Goal: Information Seeking & Learning: Find specific fact

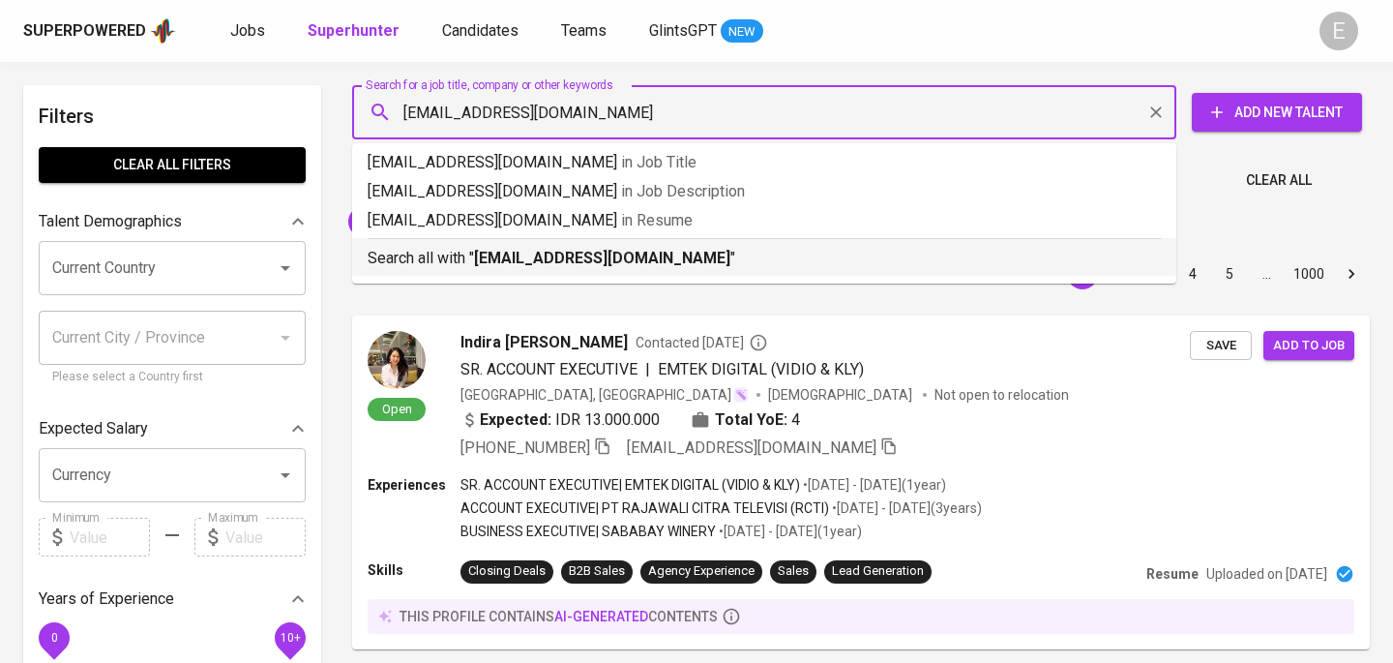
click at [530, 256] on b "[EMAIL_ADDRESS][DOMAIN_NAME]" at bounding box center [602, 258] width 256 height 18
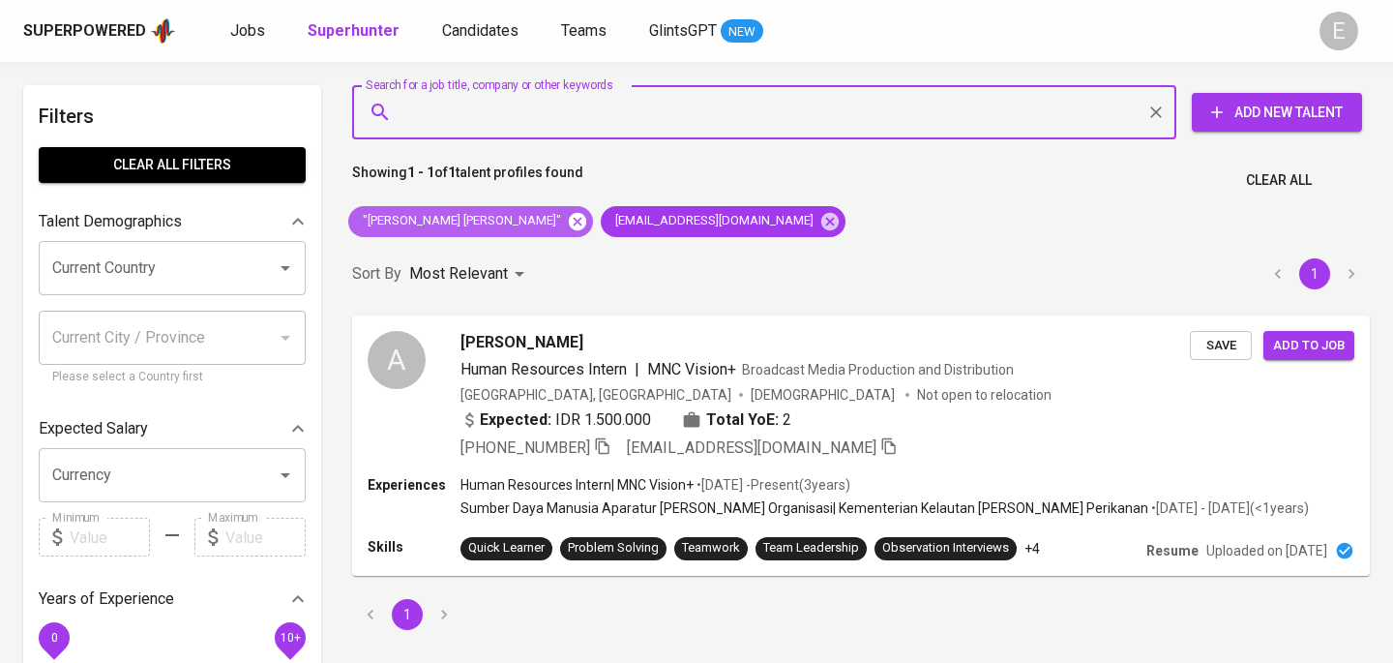
click at [569, 227] on icon at bounding box center [577, 220] width 17 height 17
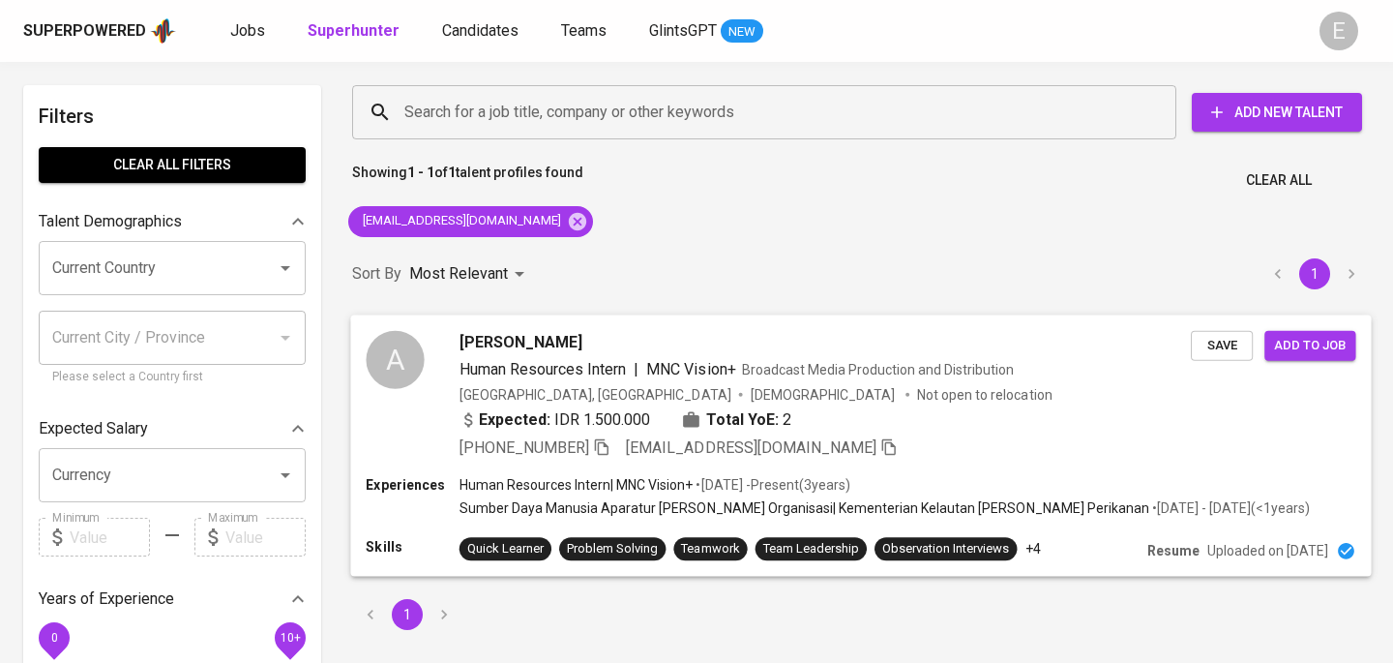
click at [609, 446] on icon "button" at bounding box center [602, 446] width 14 height 16
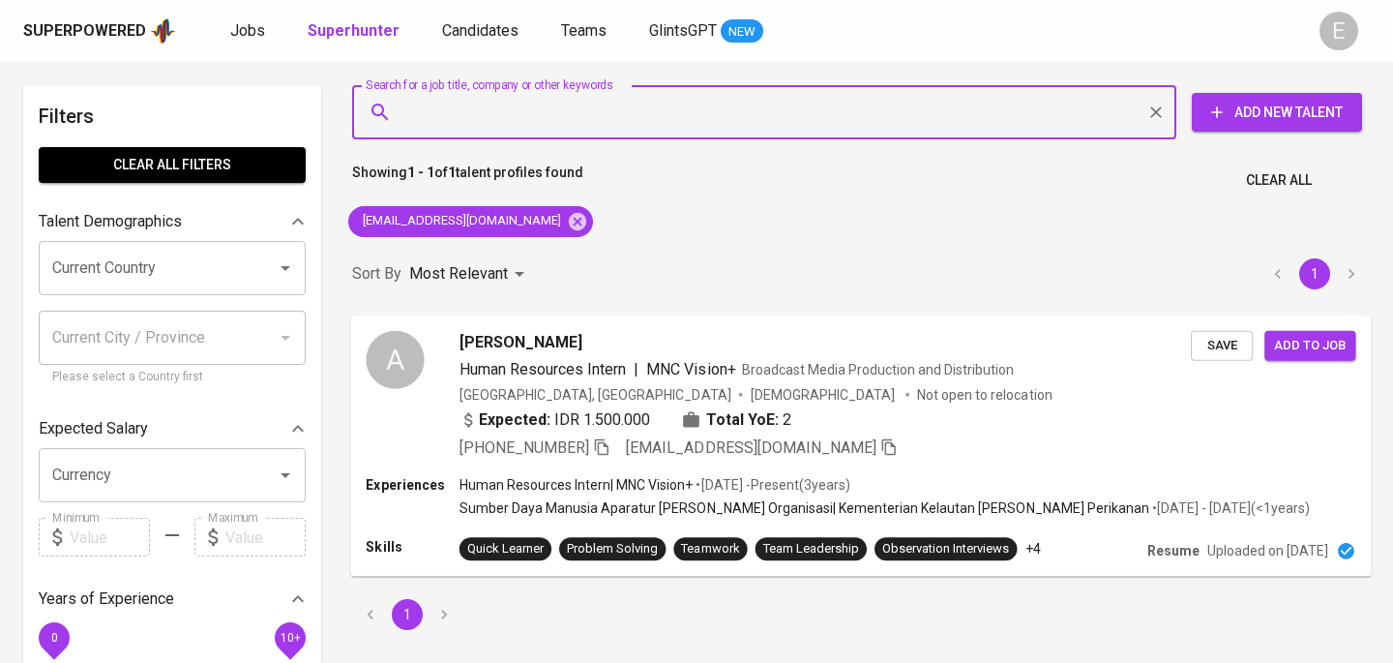
click at [554, 120] on input "Search for a job title, company or other keywords" at bounding box center [769, 112] width 739 height 37
paste input "[EMAIL_ADDRESS][DOMAIN_NAME]"
type input "[EMAIL_ADDRESS][DOMAIN_NAME]"
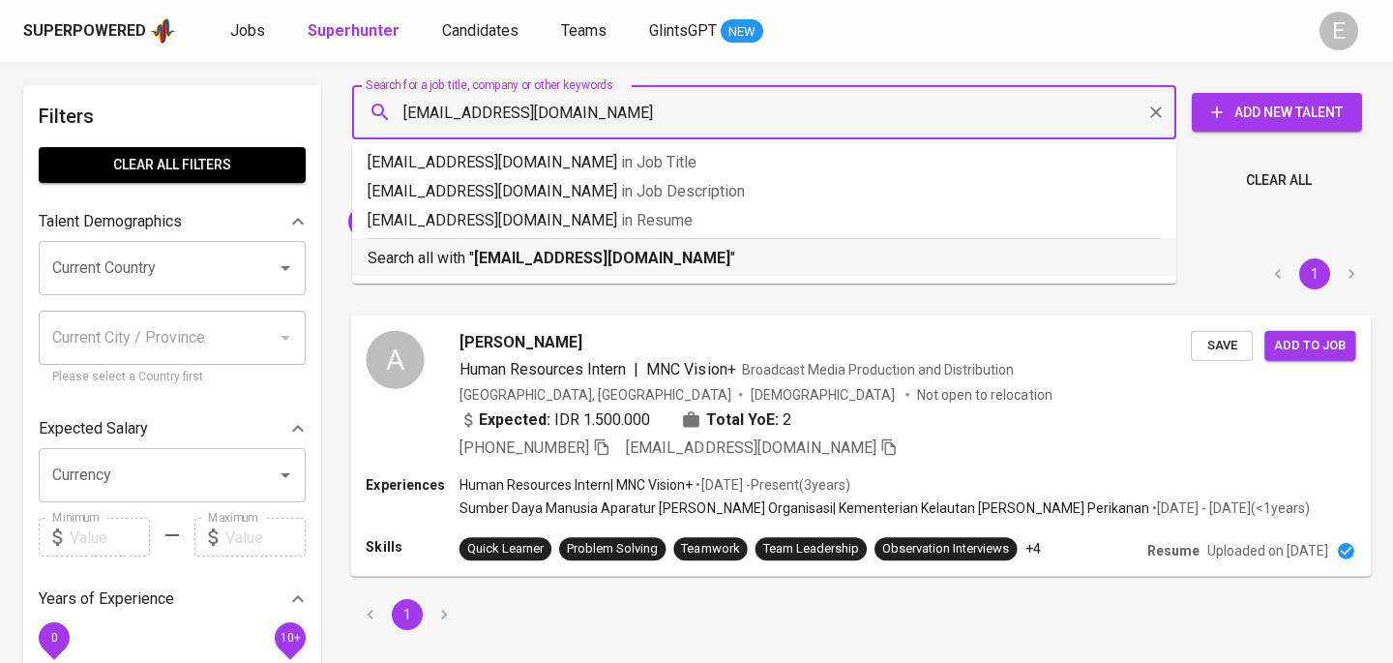
click at [508, 259] on b "[EMAIL_ADDRESS][DOMAIN_NAME]" at bounding box center [602, 258] width 256 height 18
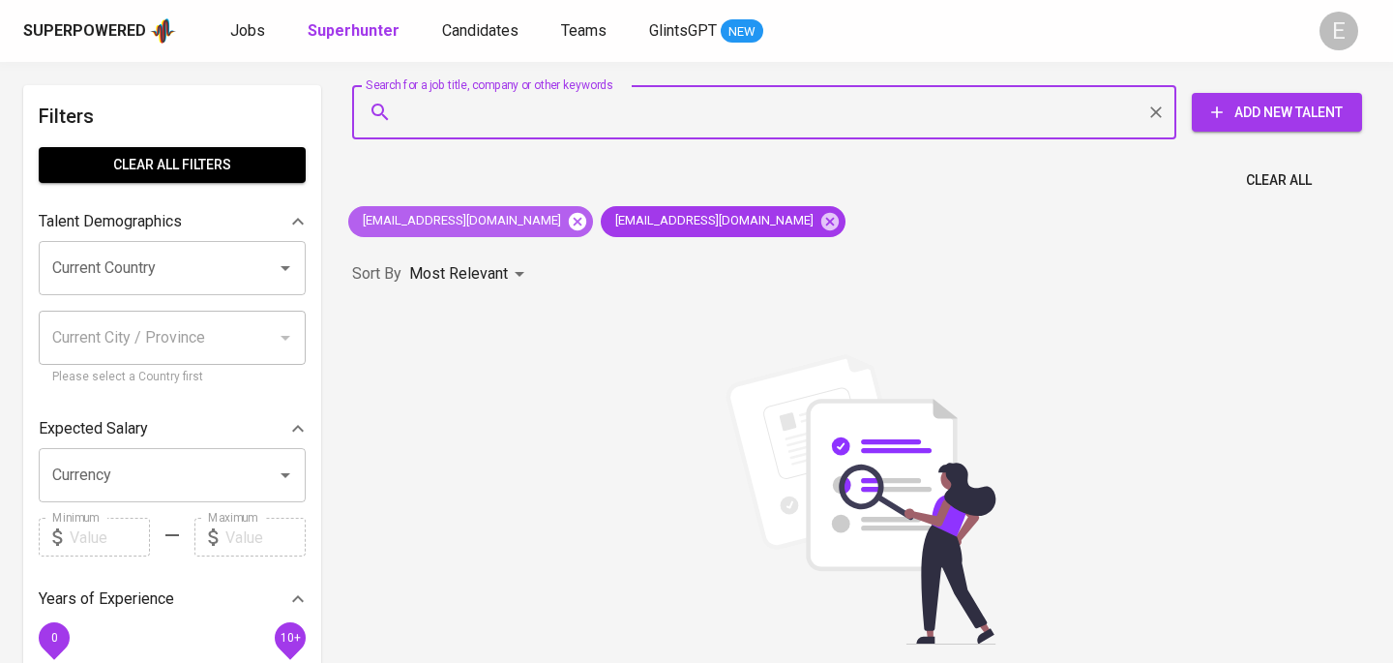
click at [569, 222] on icon at bounding box center [577, 220] width 17 height 17
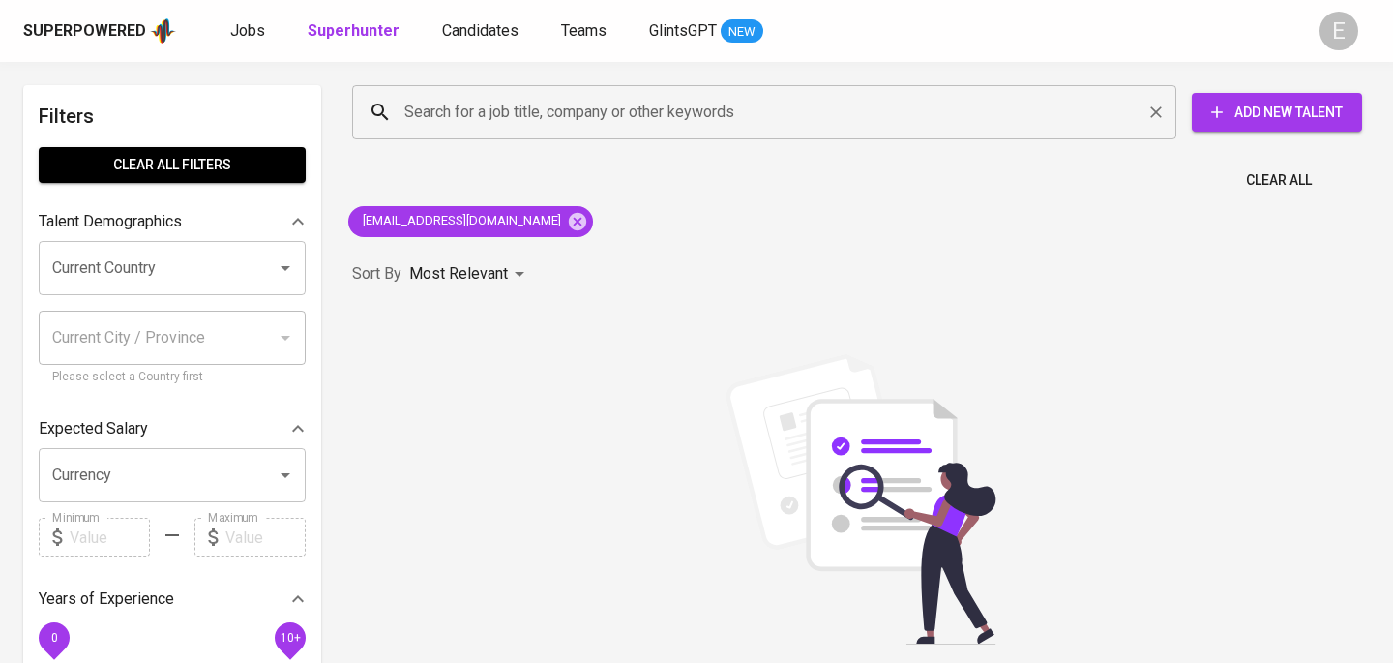
click at [509, 124] on input "Search for a job title, company or other keywords" at bounding box center [769, 112] width 739 height 37
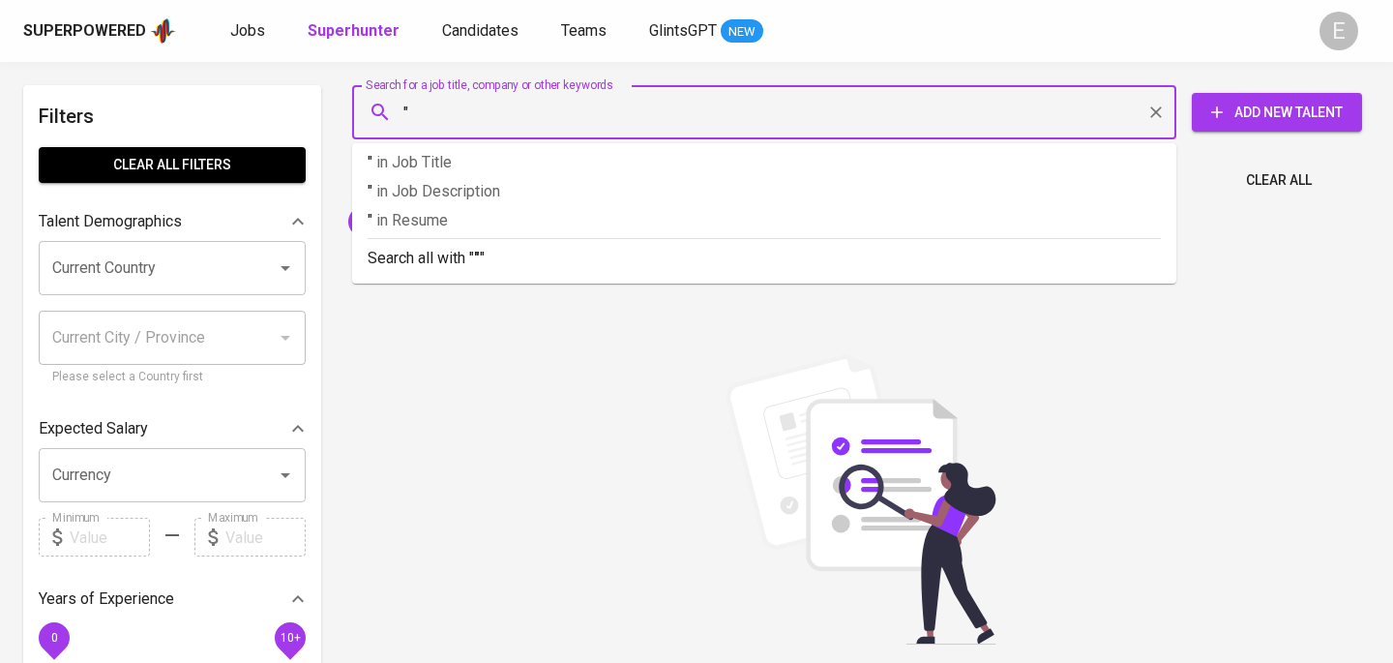
paste input "[PERSON_NAME]"
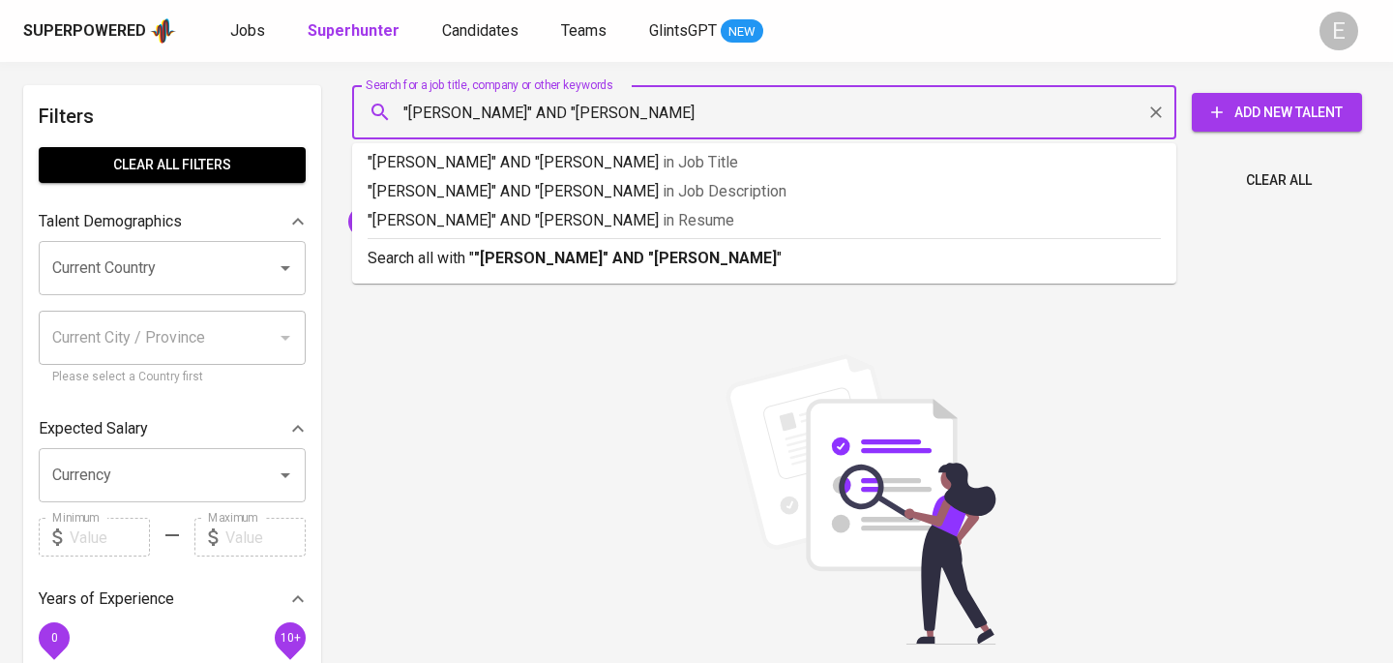
type input ""[PERSON_NAME]" AND "[PERSON_NAME]""
click at [535, 253] on b ""[PERSON_NAME]" AND "[PERSON_NAME]"" at bounding box center [628, 258] width 309 height 18
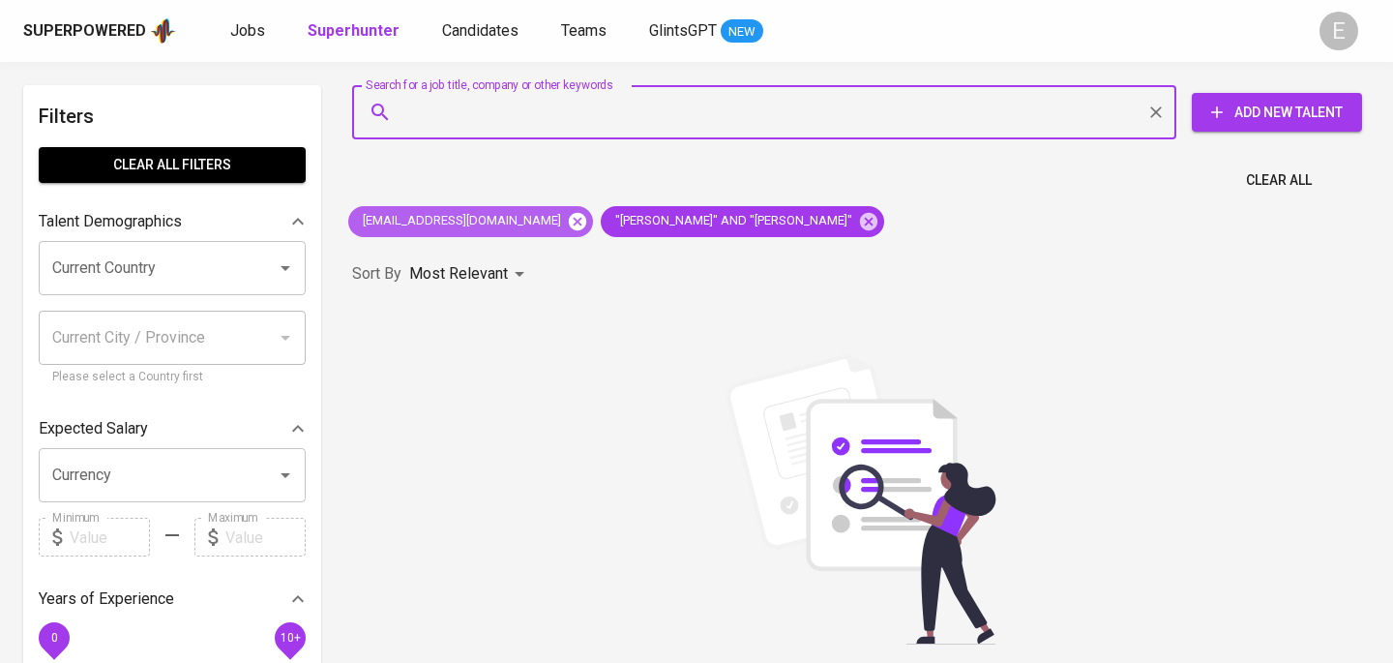
click at [569, 216] on icon at bounding box center [577, 220] width 17 height 17
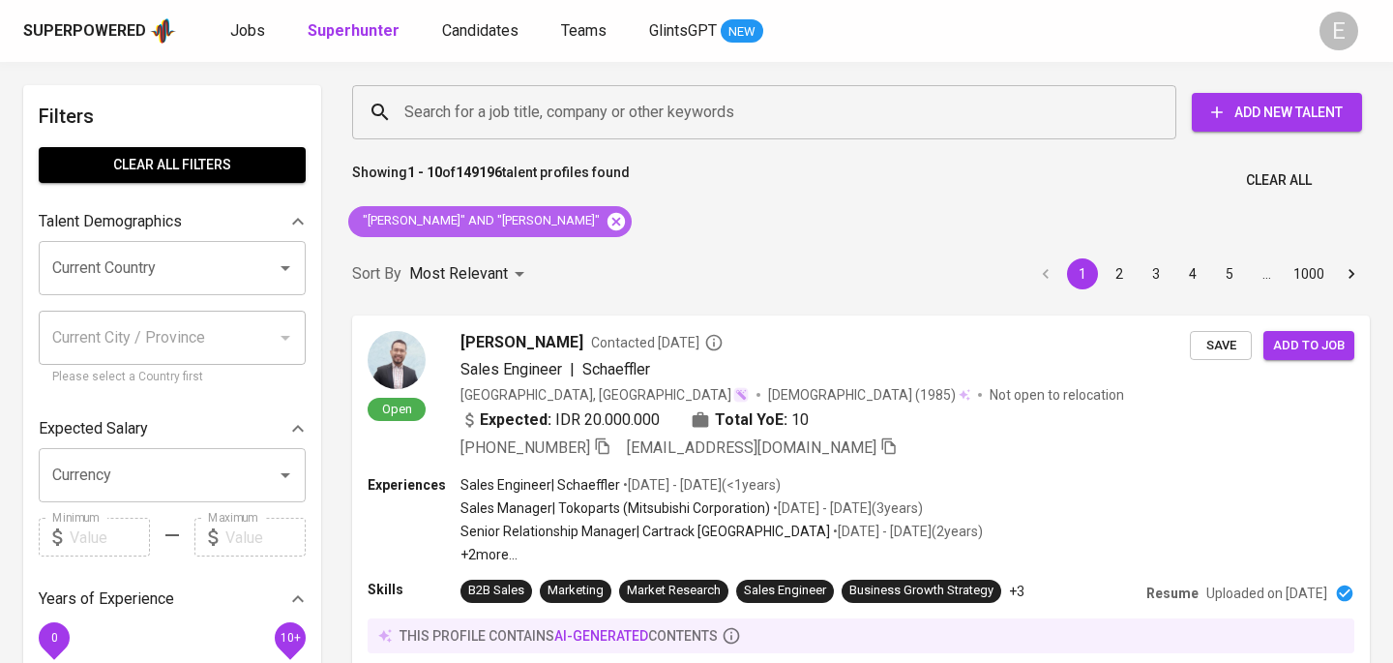
click at [610, 213] on icon at bounding box center [616, 220] width 17 height 17
click at [583, 111] on input "Search for a job title, company or other keywords" at bounding box center [769, 112] width 739 height 37
paste input "[PERSON_NAME]"
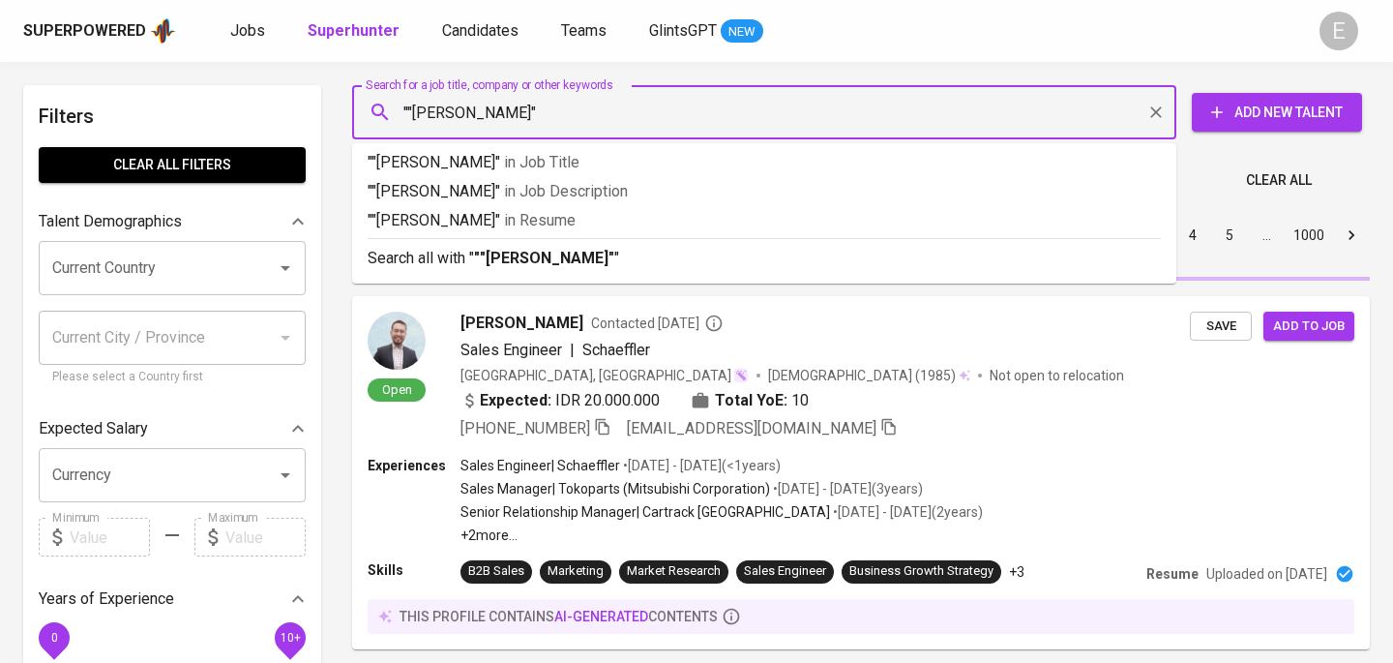
click at [413, 110] on input """[PERSON_NAME]"" at bounding box center [769, 112] width 739 height 37
type input ""[PERSON_NAME]""
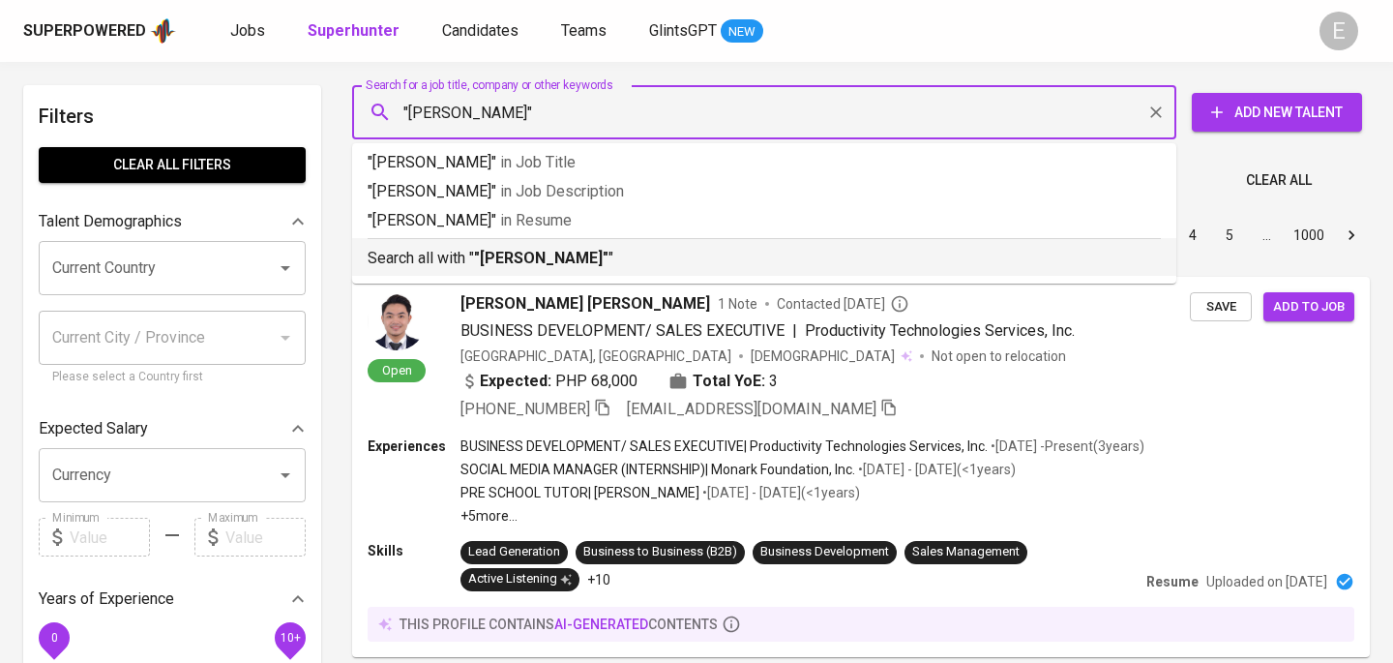
click at [519, 254] on b ""[PERSON_NAME]"" at bounding box center [541, 258] width 134 height 18
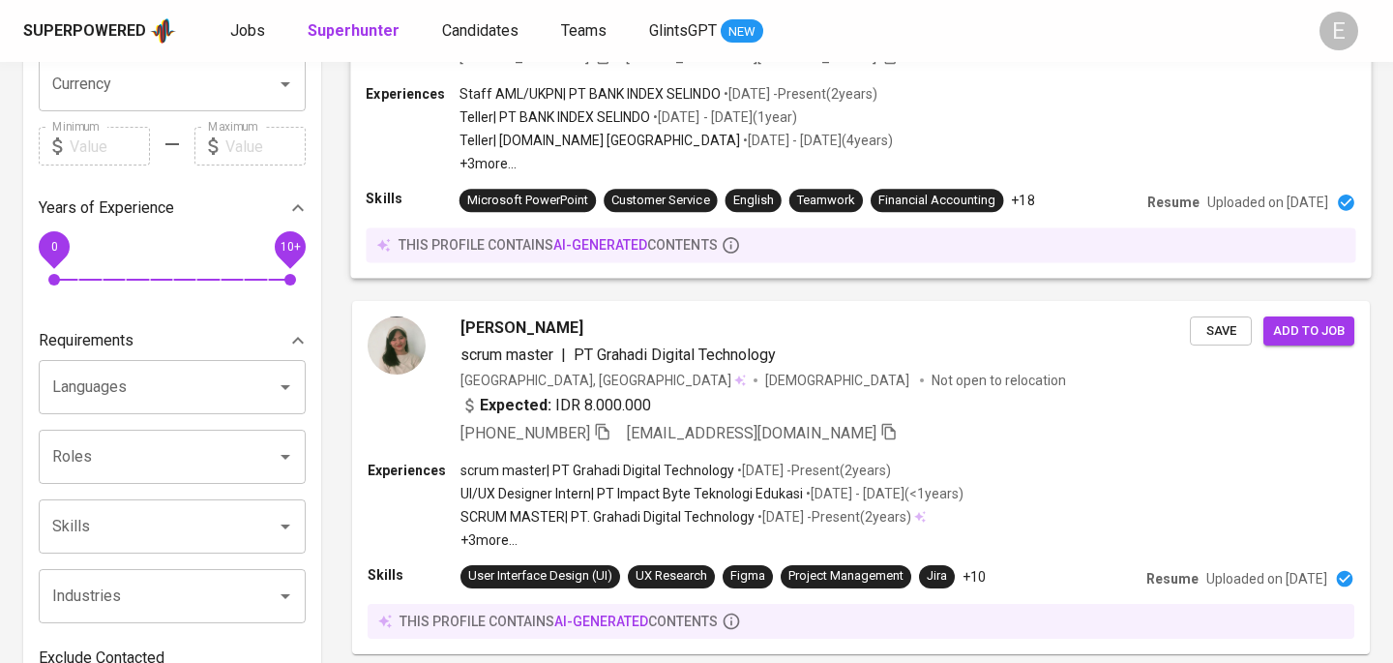
scroll to position [120, 0]
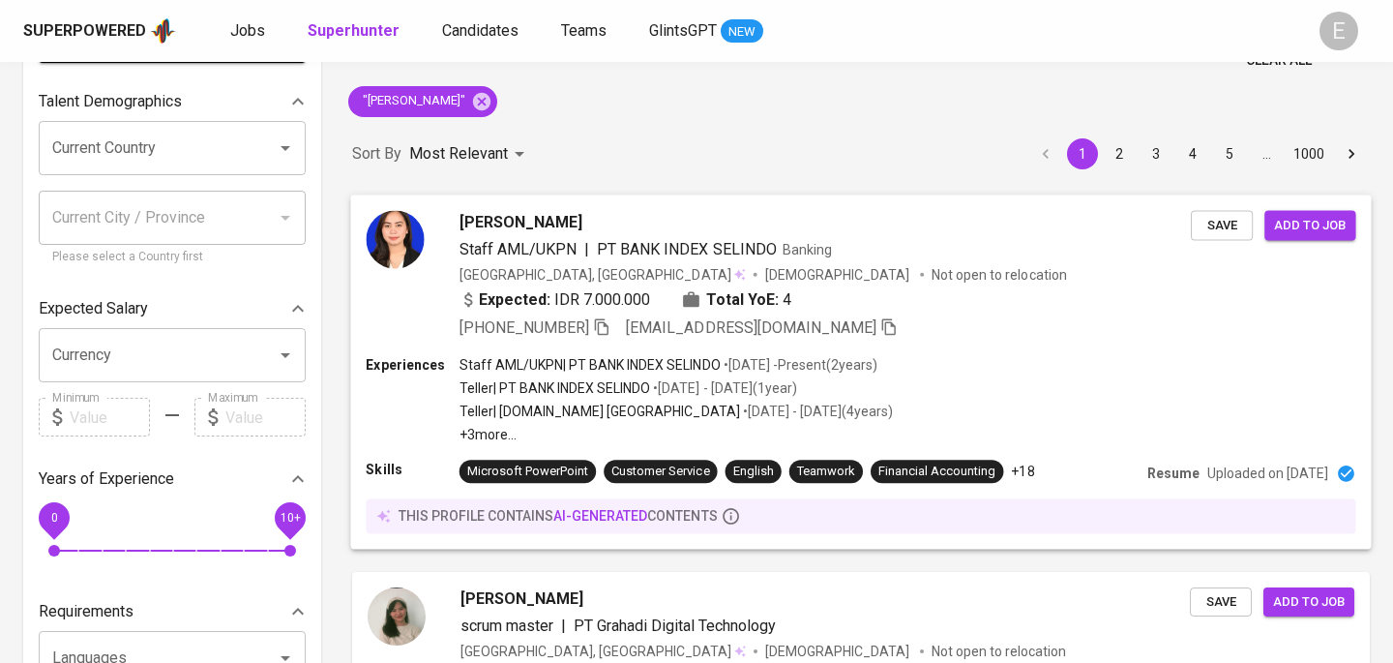
click at [755, 288] on b "Total YoE:" at bounding box center [742, 298] width 73 height 23
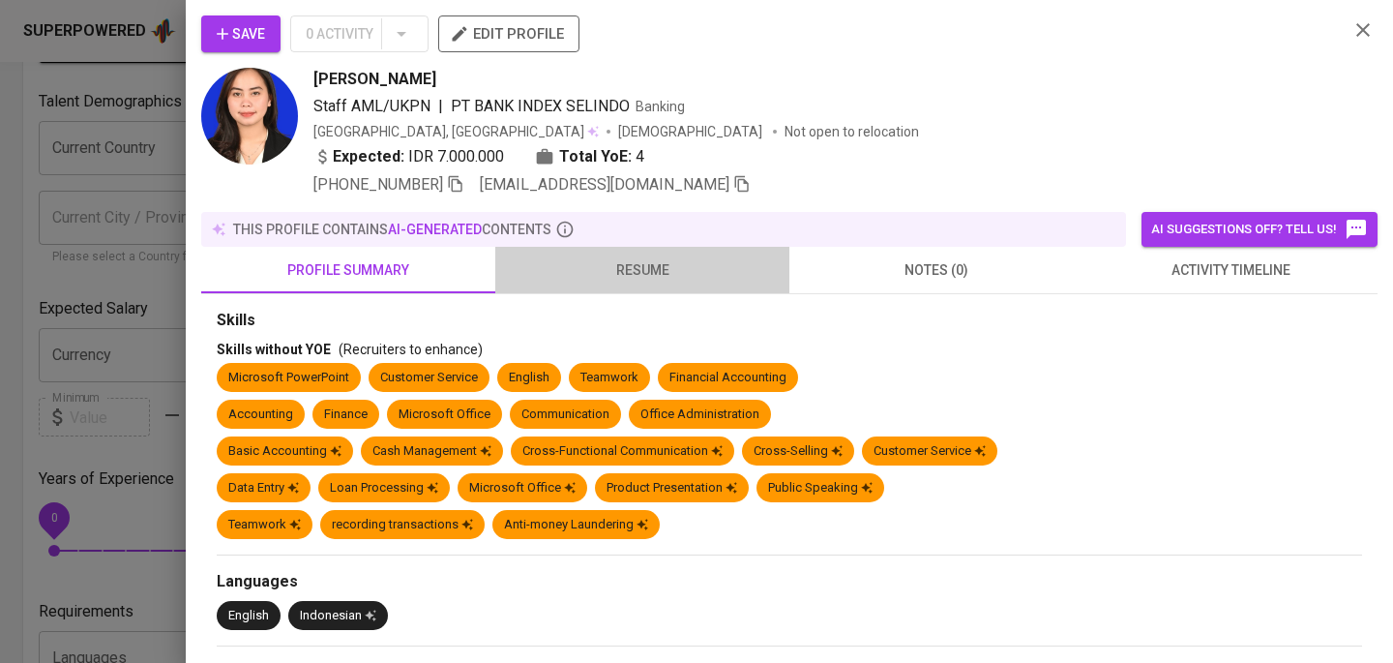
click at [643, 268] on span "resume" at bounding box center [642, 270] width 271 height 24
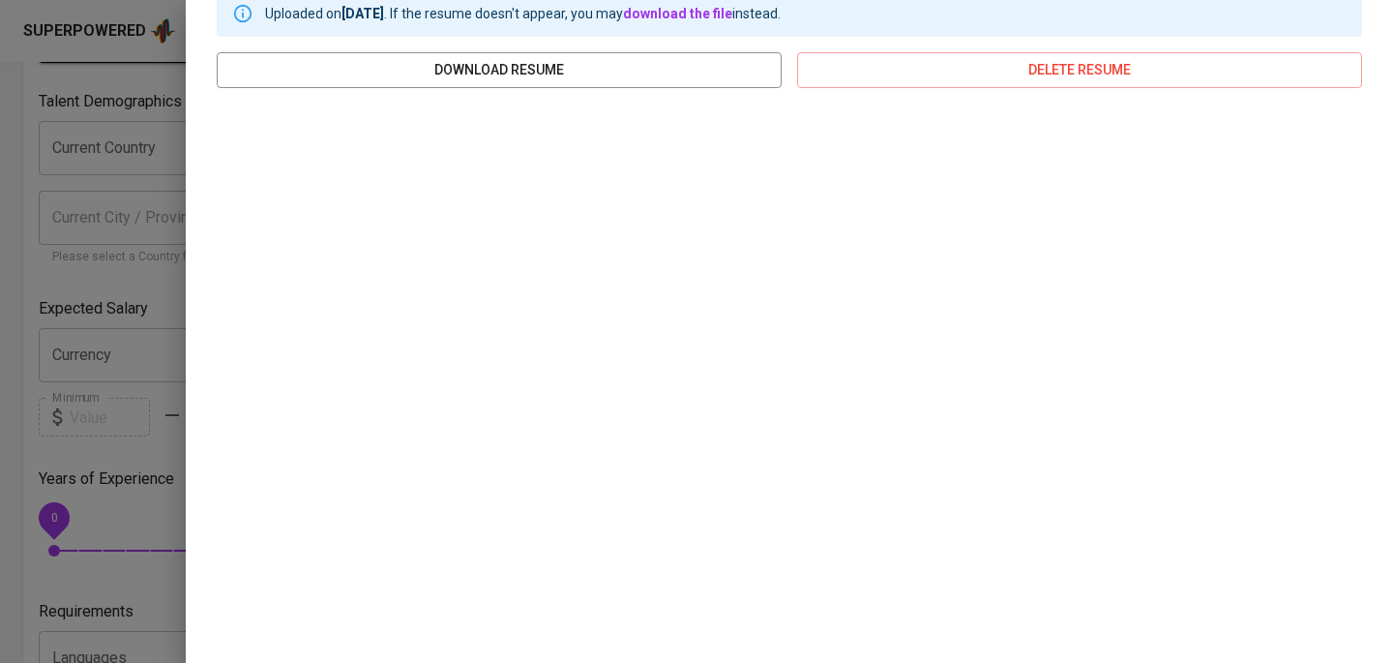
scroll to position [371, 0]
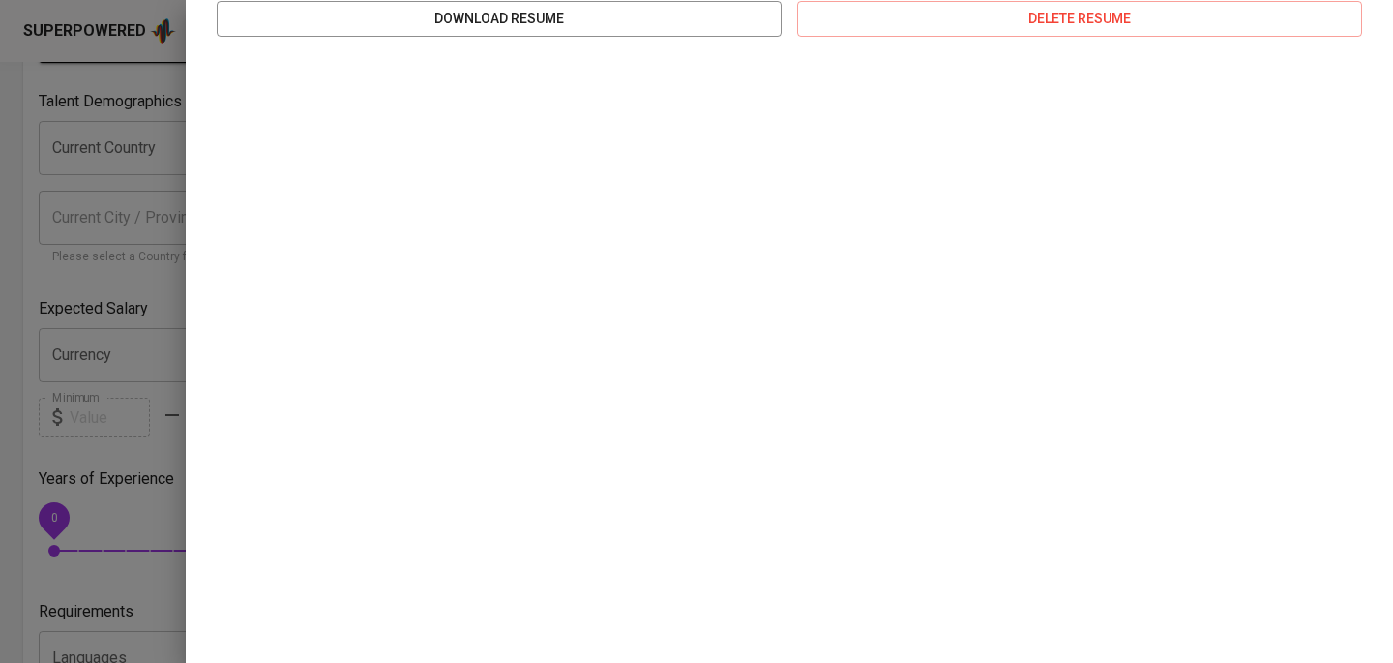
click at [66, 175] on div at bounding box center [696, 331] width 1393 height 663
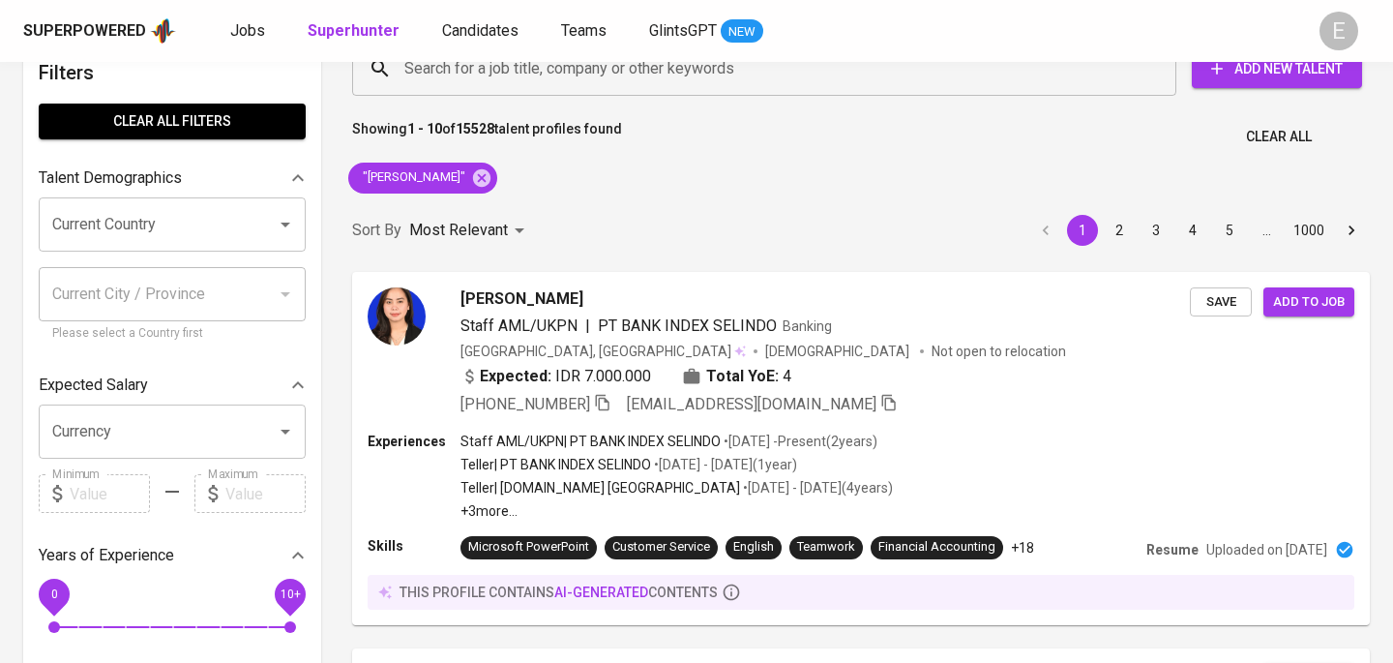
scroll to position [0, 0]
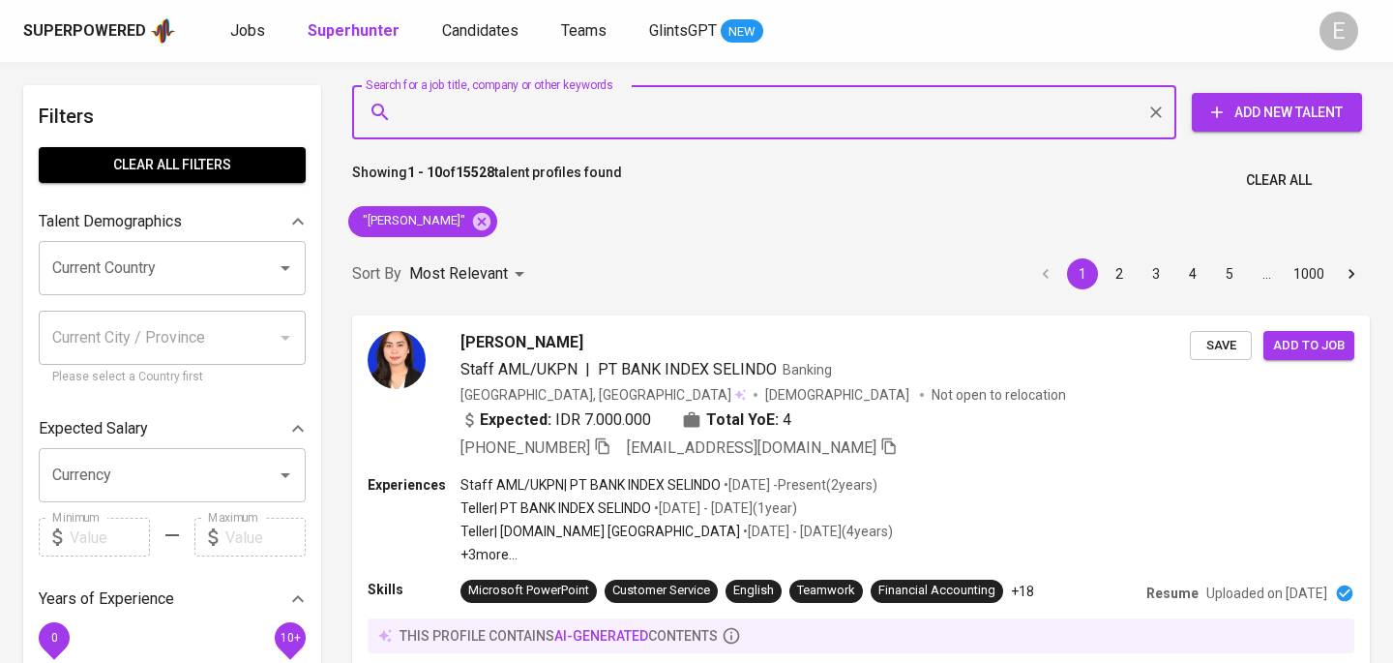
click at [556, 102] on input "Search for a job title, company or other keywords" at bounding box center [769, 112] width 739 height 37
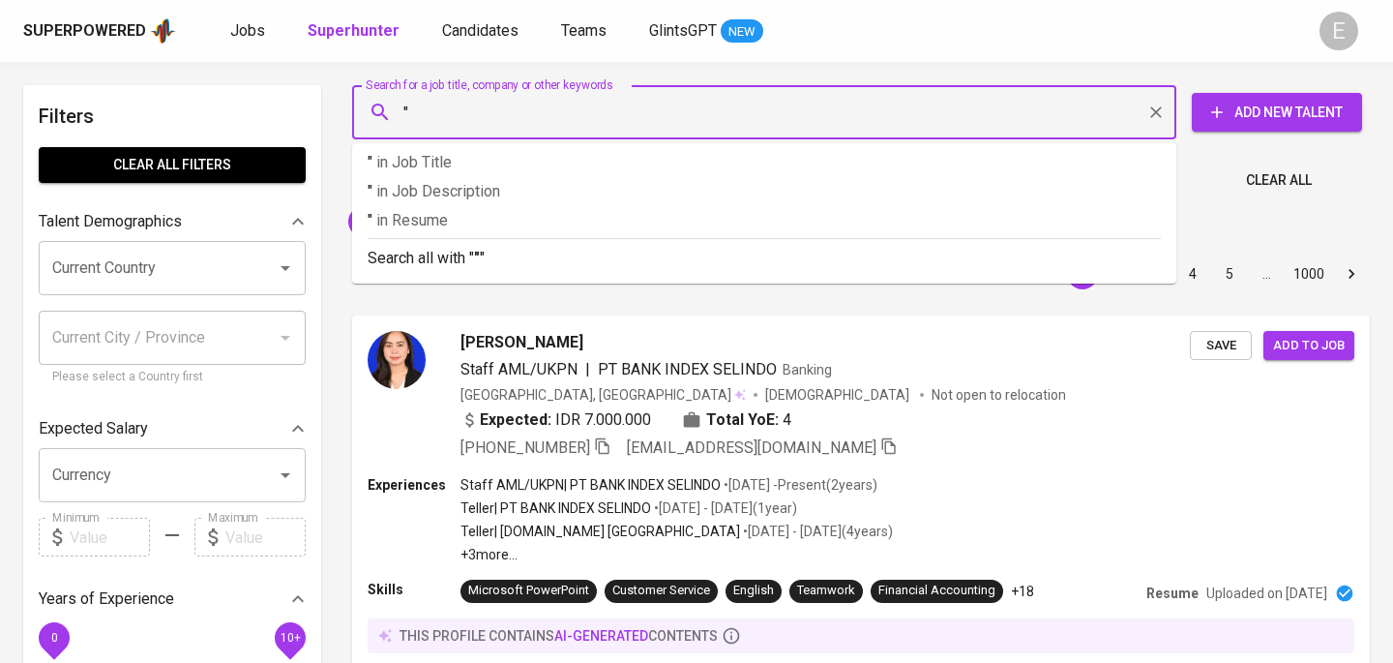
paste input "[PERSON_NAME]"
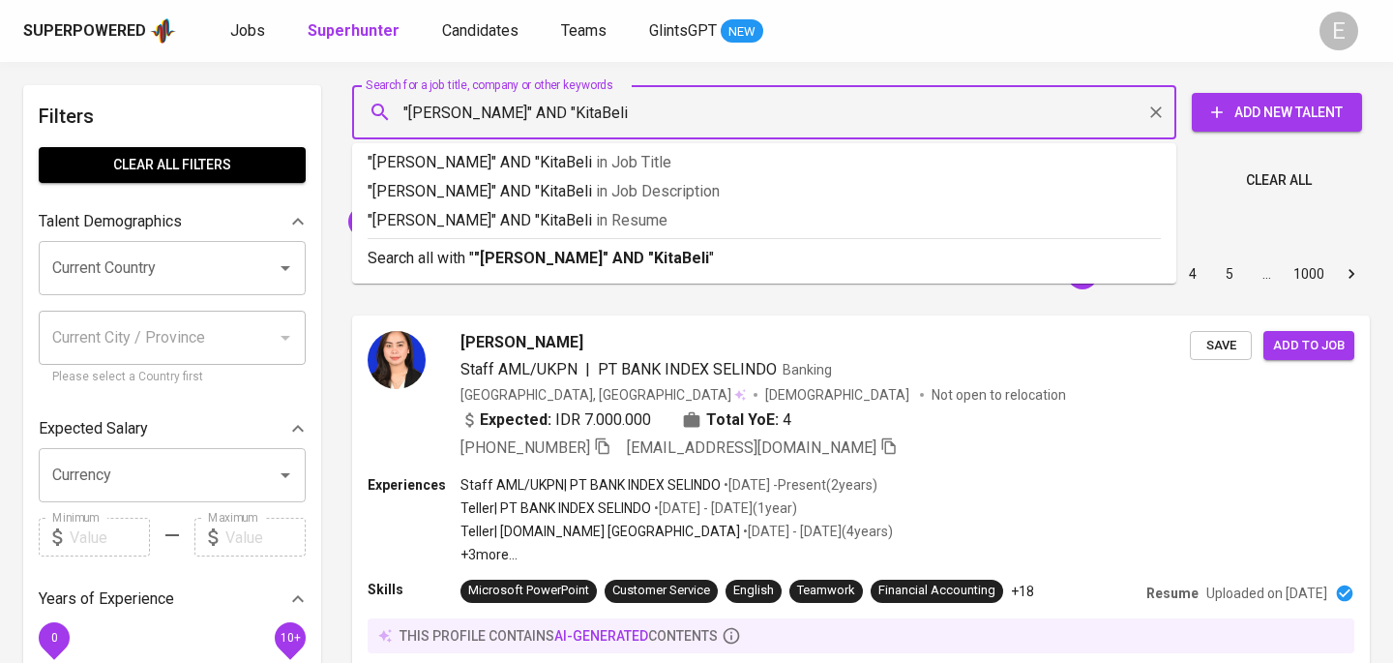
type input ""[PERSON_NAME]" AND "KitaBeli""
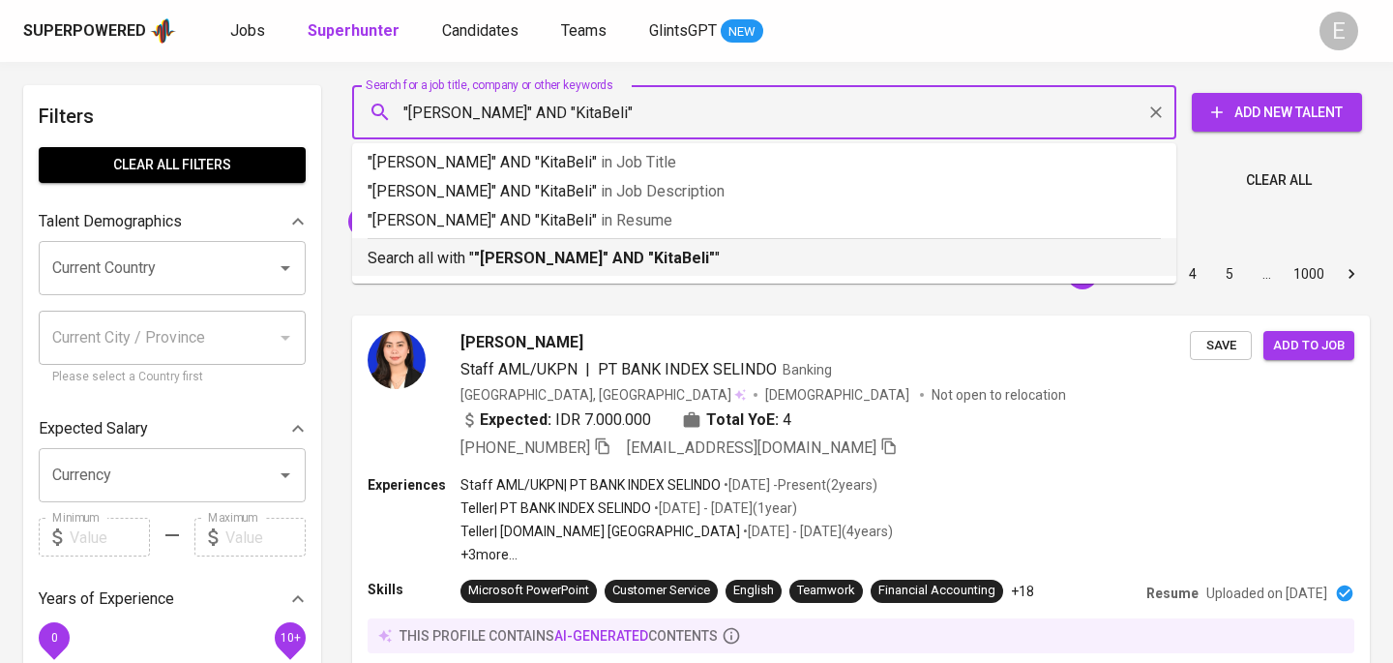
click at [492, 251] on b ""[PERSON_NAME]" AND "KitaBeli"" at bounding box center [594, 258] width 241 height 18
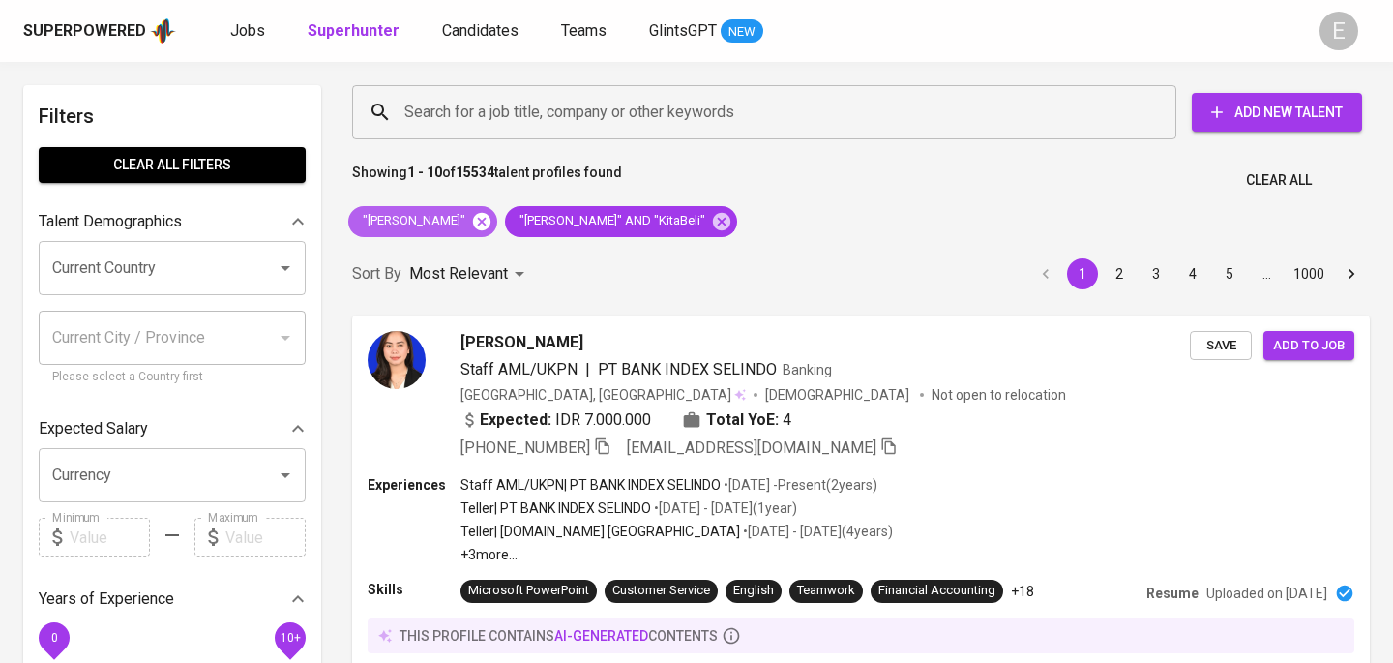
click at [473, 218] on icon at bounding box center [481, 220] width 17 height 17
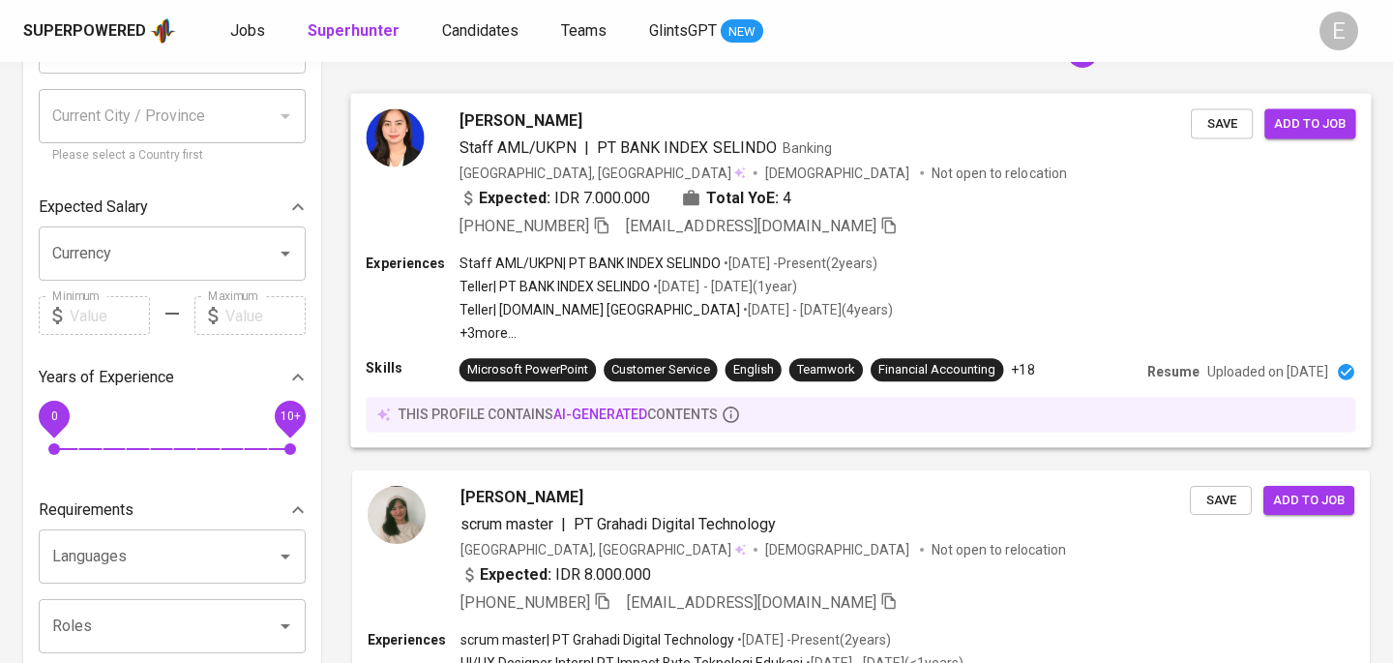
scroll to position [138, 0]
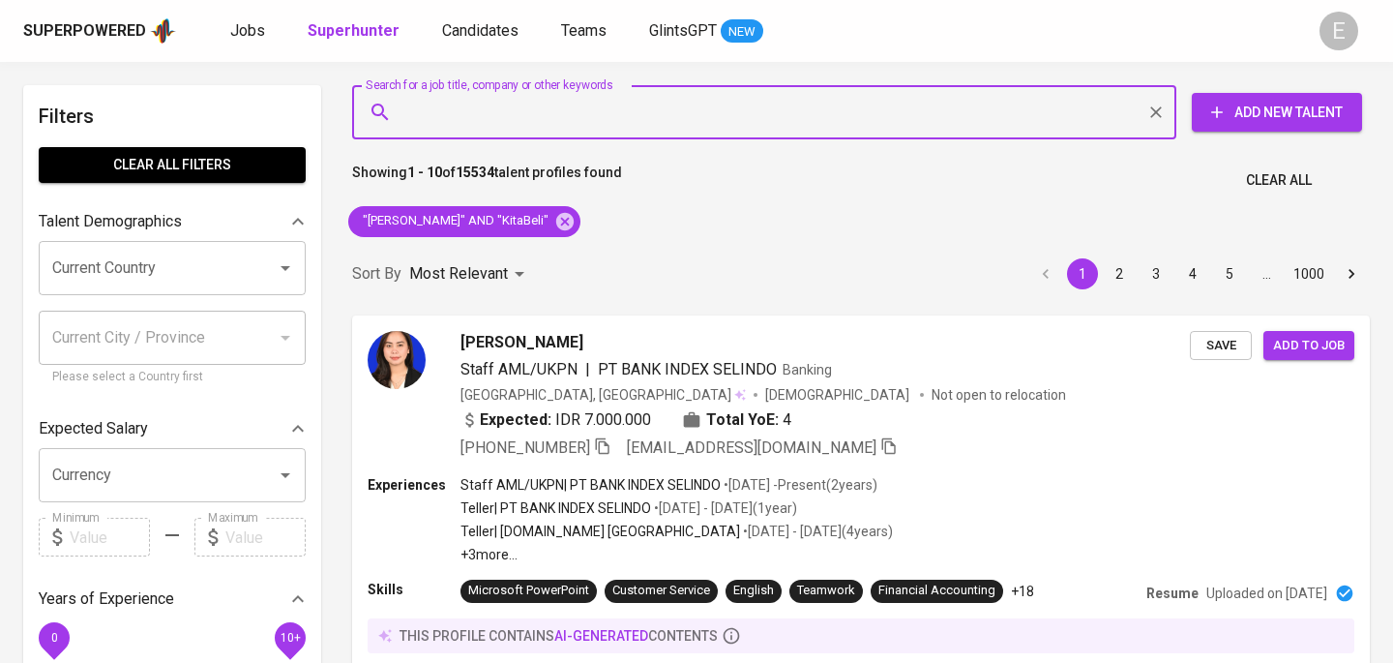
click at [488, 106] on input "Search for a job title, company or other keywords" at bounding box center [769, 112] width 739 height 37
paste input "[EMAIL_ADDRESS][DOMAIN_NAME]"
type input "[EMAIL_ADDRESS][DOMAIN_NAME]"
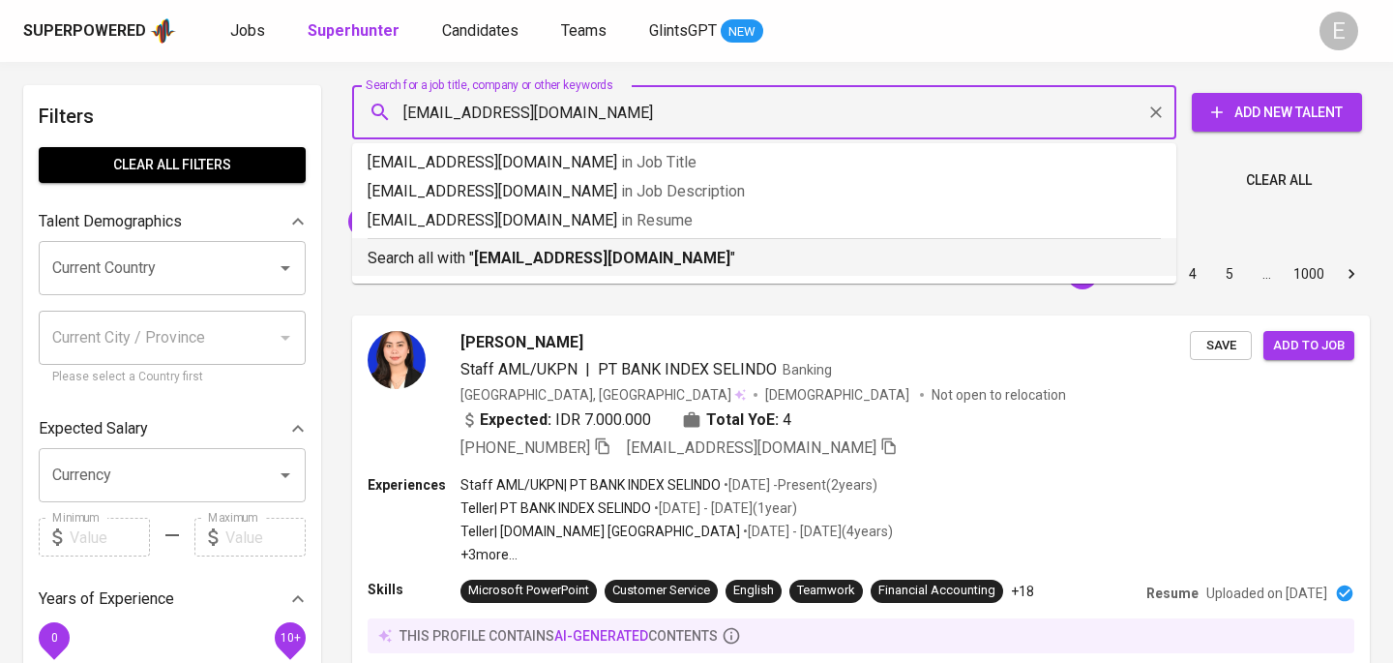
click at [580, 252] on b "[EMAIL_ADDRESS][DOMAIN_NAME]" at bounding box center [602, 258] width 256 height 18
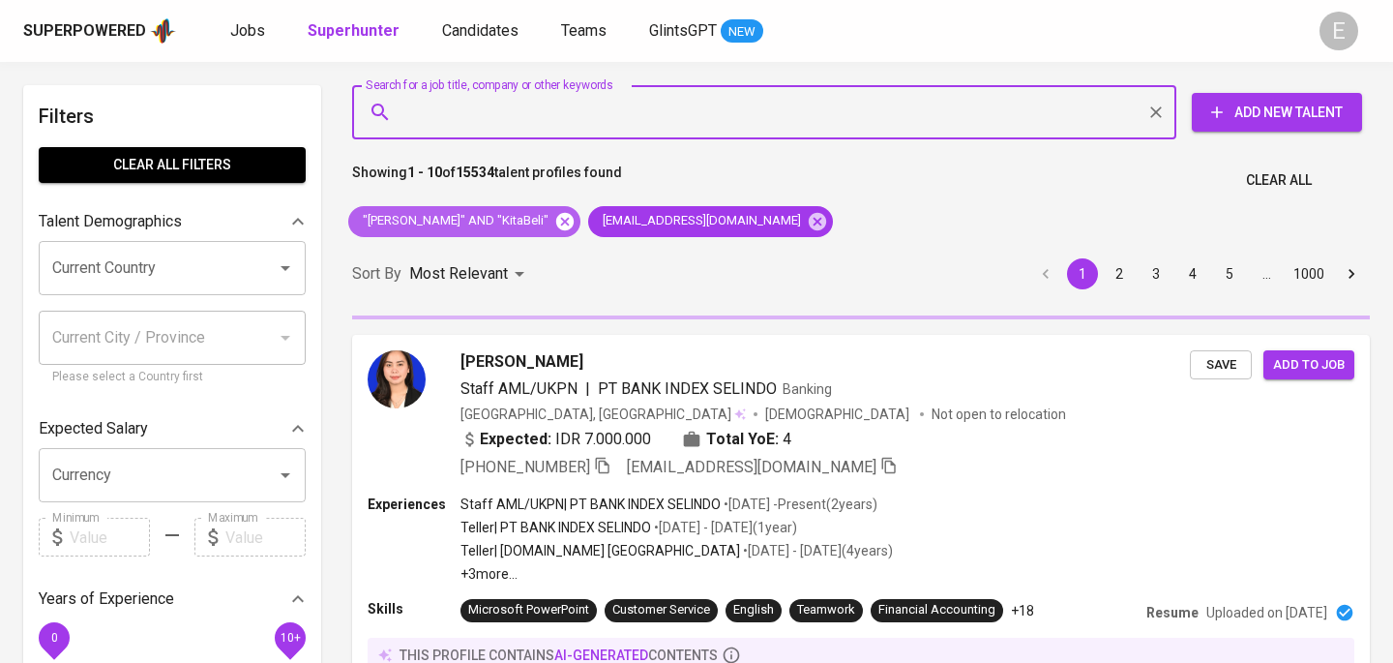
click at [556, 215] on icon at bounding box center [564, 220] width 17 height 17
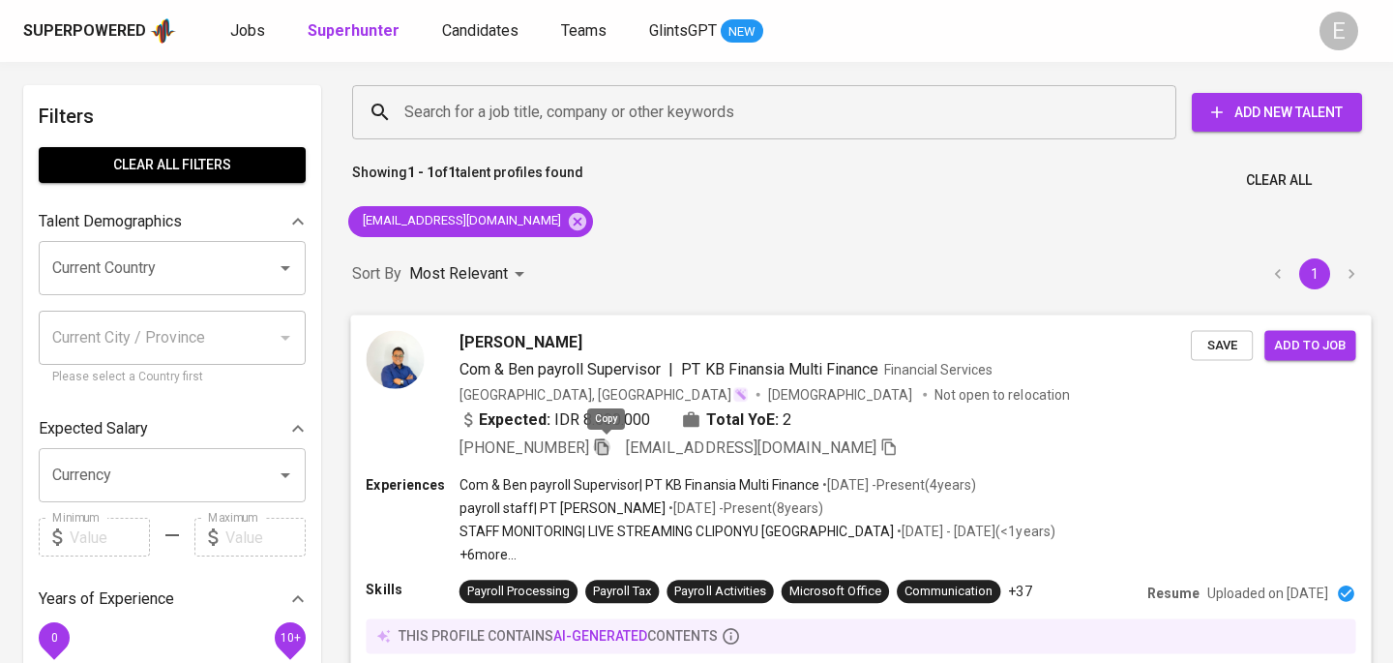
click at [609, 443] on icon "button" at bounding box center [602, 446] width 14 height 16
